Goal: Feedback & Contribution: Leave review/rating

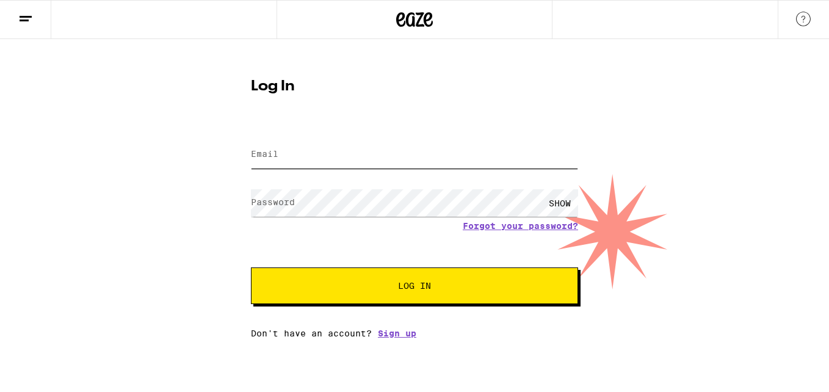
click at [421, 166] on input "Email" at bounding box center [414, 154] width 327 height 27
type input "[EMAIL_ADDRESS][DOMAIN_NAME]"
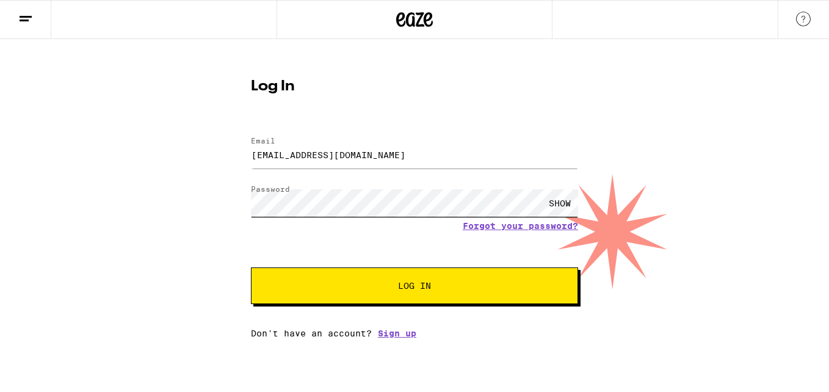
click at [251, 267] on button "Log In" at bounding box center [414, 285] width 327 height 37
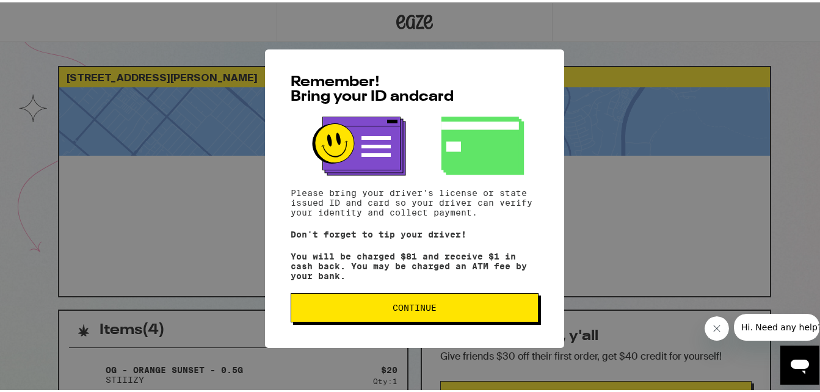
click at [460, 318] on button "Continue" at bounding box center [415, 305] width 248 height 29
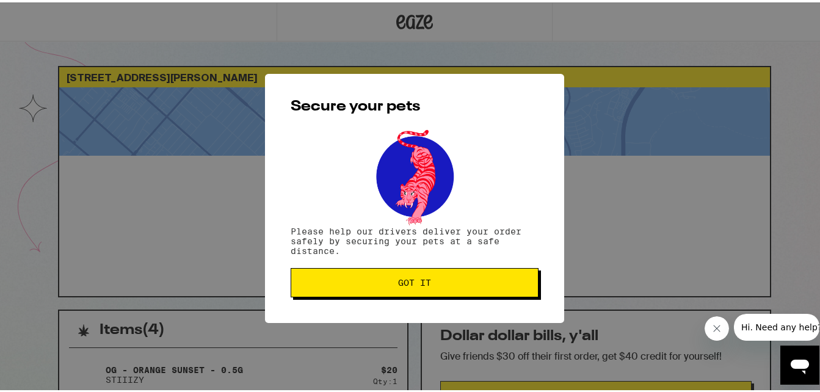
click at [418, 280] on span "Got it" at bounding box center [414, 280] width 33 height 9
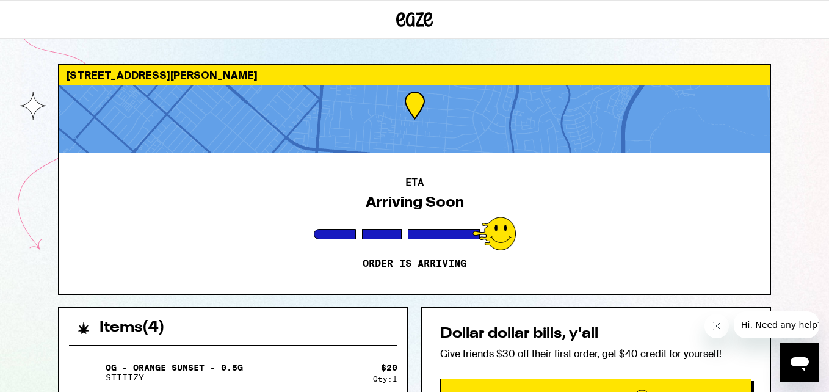
click at [820, 90] on div "[STREET_ADDRESS][PERSON_NAME] ETA Arriving Soon Order is arriving Items ( 4 ) O…" at bounding box center [414, 390] width 829 height 780
click at [815, 120] on div "[STREET_ADDRESS][PERSON_NAME] ETA Arriving Soon Order is arriving Items ( 4 ) O…" at bounding box center [414, 390] width 829 height 780
click at [713, 327] on icon "Close message from company" at bounding box center [716, 326] width 10 height 10
click at [723, 384] on button "Earn Eaze Credit" at bounding box center [595, 396] width 311 height 34
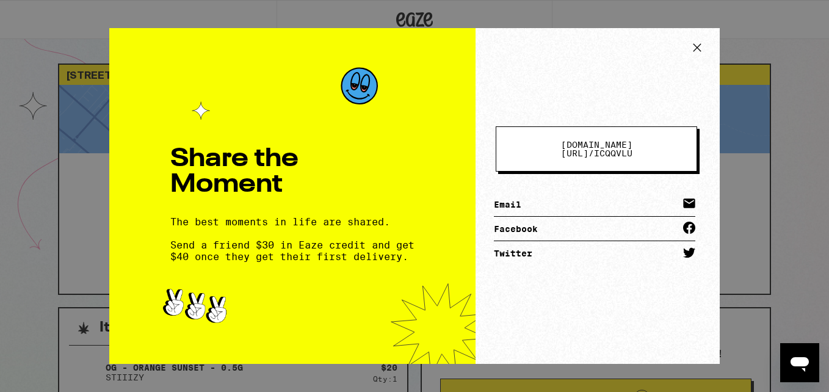
click at [699, 45] on icon at bounding box center [697, 47] width 18 height 18
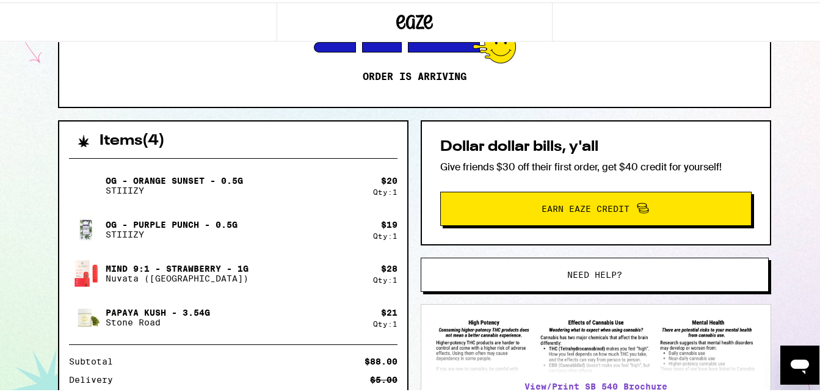
scroll to position [194, 0]
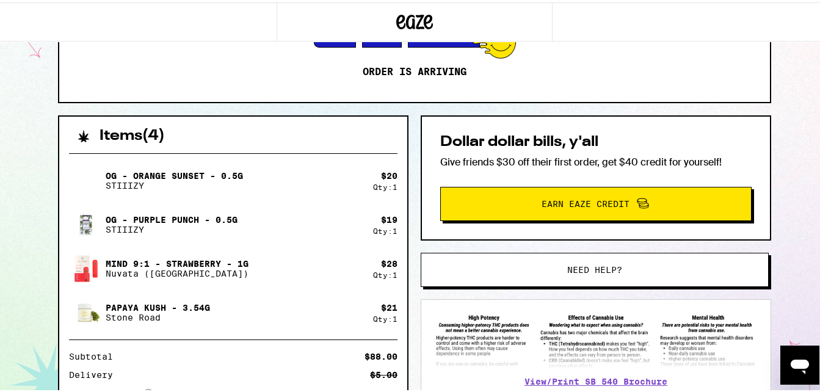
click at [610, 276] on button "Need help?" at bounding box center [595, 267] width 348 height 34
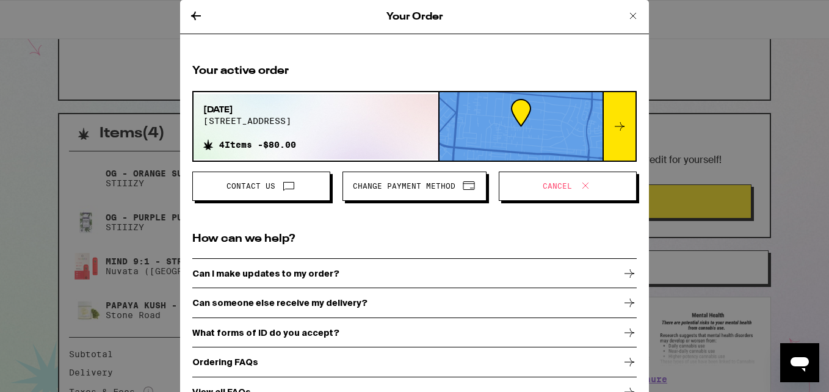
click at [409, 183] on span "Change Payment Method" at bounding box center [404, 186] width 103 height 7
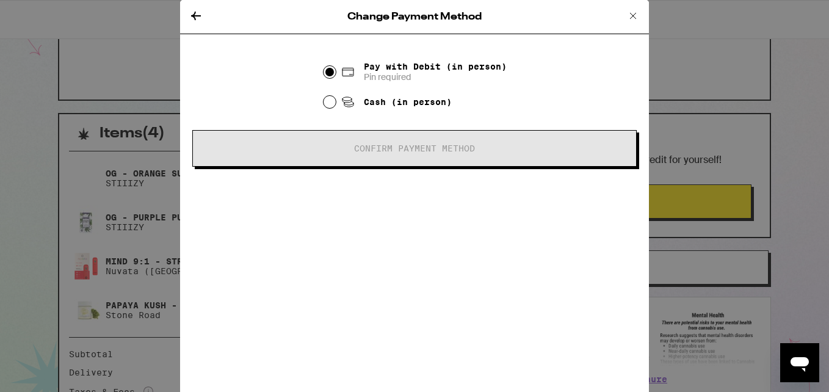
click at [358, 106] on span "Cash (in person)" at bounding box center [396, 102] width 111 height 15
click at [336, 106] on input "Cash (in person)" at bounding box center [330, 102] width 12 height 12
radio input "true"
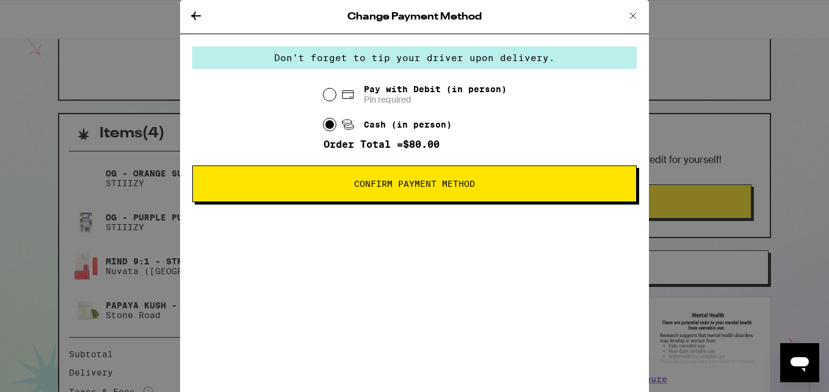
click at [429, 185] on span "Confirm Payment Method" at bounding box center [414, 184] width 121 height 9
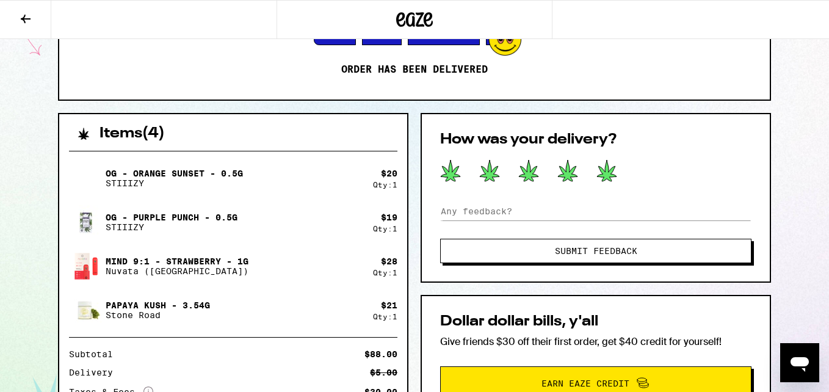
click at [613, 175] on icon at bounding box center [607, 170] width 20 height 21
click at [528, 214] on input at bounding box center [595, 211] width 311 height 18
type input "d"
type input "D"
type input "p"
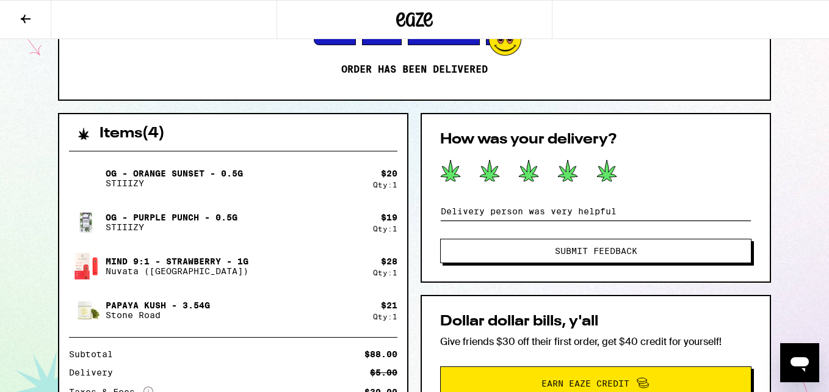
type input "Delivery person was very helpful"
click at [617, 173] on icon at bounding box center [607, 170] width 21 height 23
click at [609, 249] on span "Submit Feedback" at bounding box center [596, 251] width 82 height 9
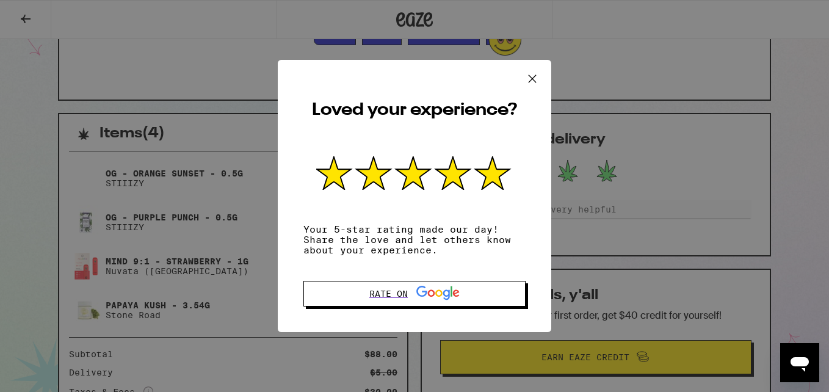
click at [533, 70] on icon at bounding box center [532, 79] width 18 height 18
